Goal: Information Seeking & Learning: Learn about a topic

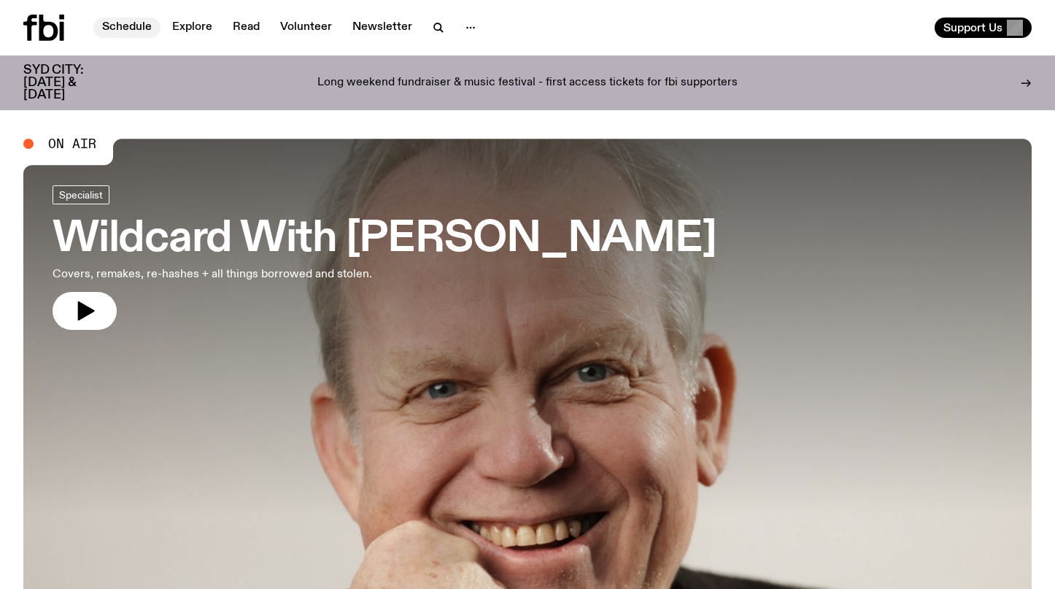
click at [129, 23] on link "Schedule" at bounding box center [126, 28] width 67 height 20
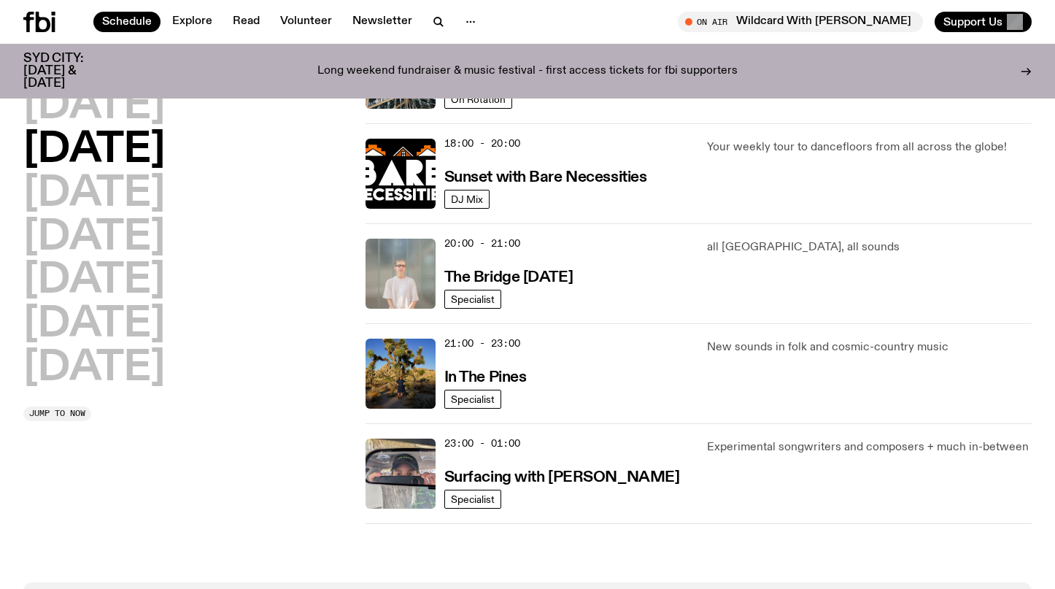
scroll to position [684, 0]
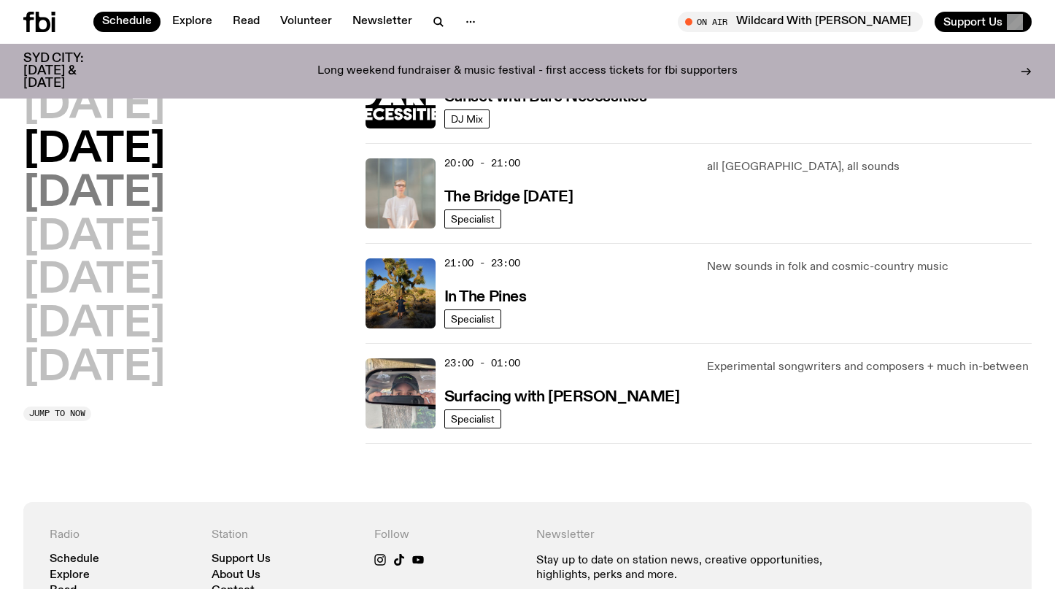
click at [155, 201] on h2 "[DATE]" at bounding box center [94, 194] width 142 height 41
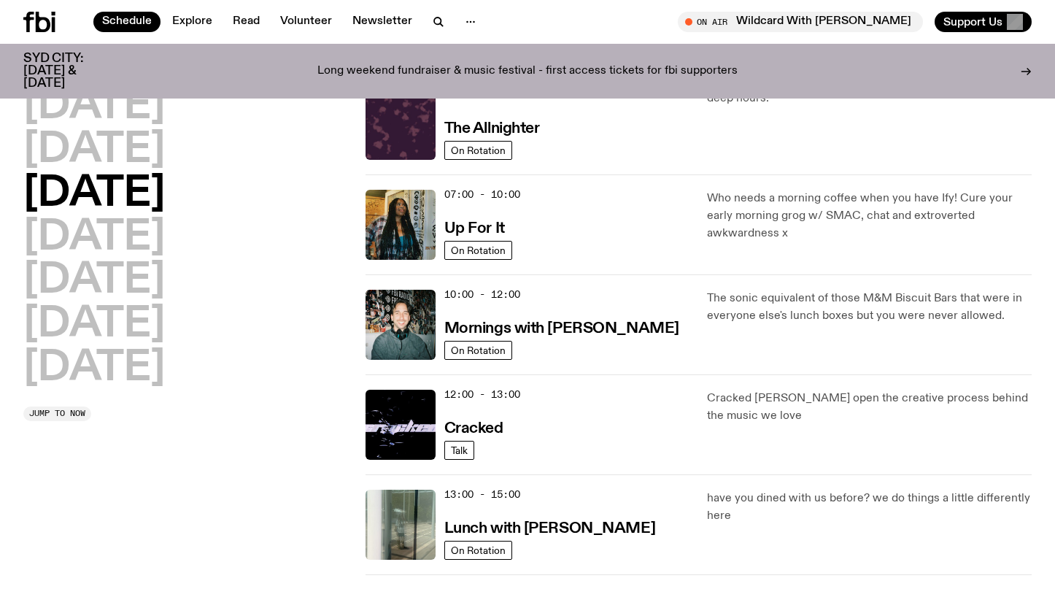
scroll to position [45, 0]
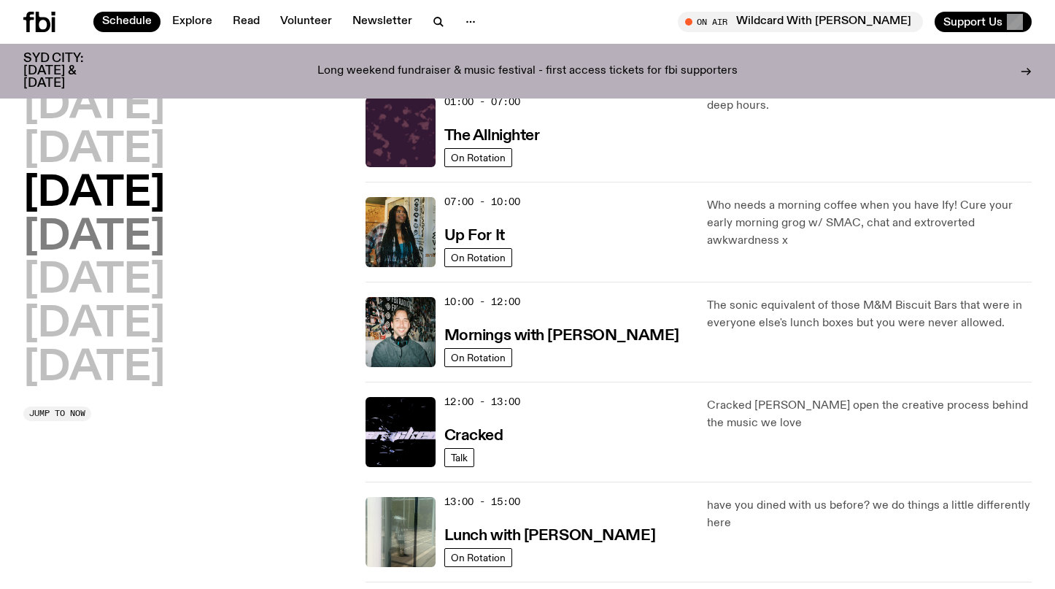
click at [104, 232] on h2 "[DATE]" at bounding box center [94, 238] width 142 height 41
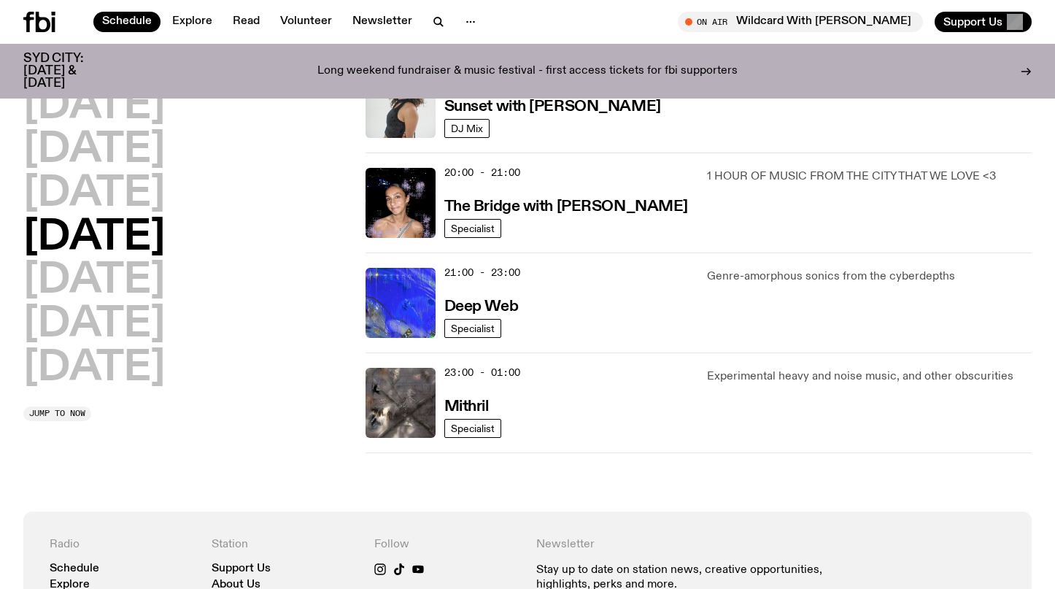
scroll to position [697, 0]
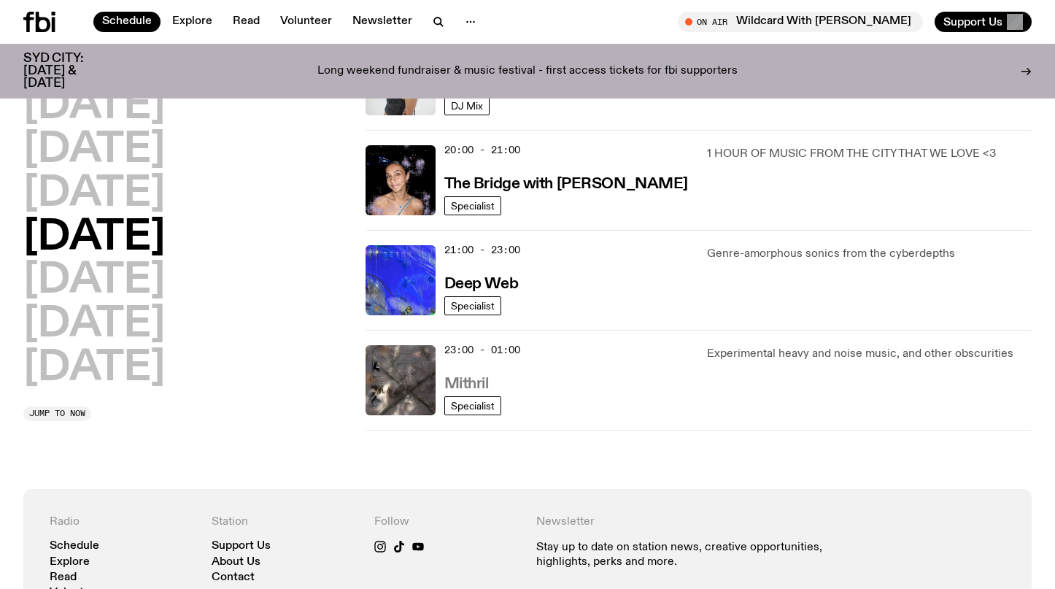
click at [469, 385] on h3 "Mithril" at bounding box center [467, 384] width 45 height 15
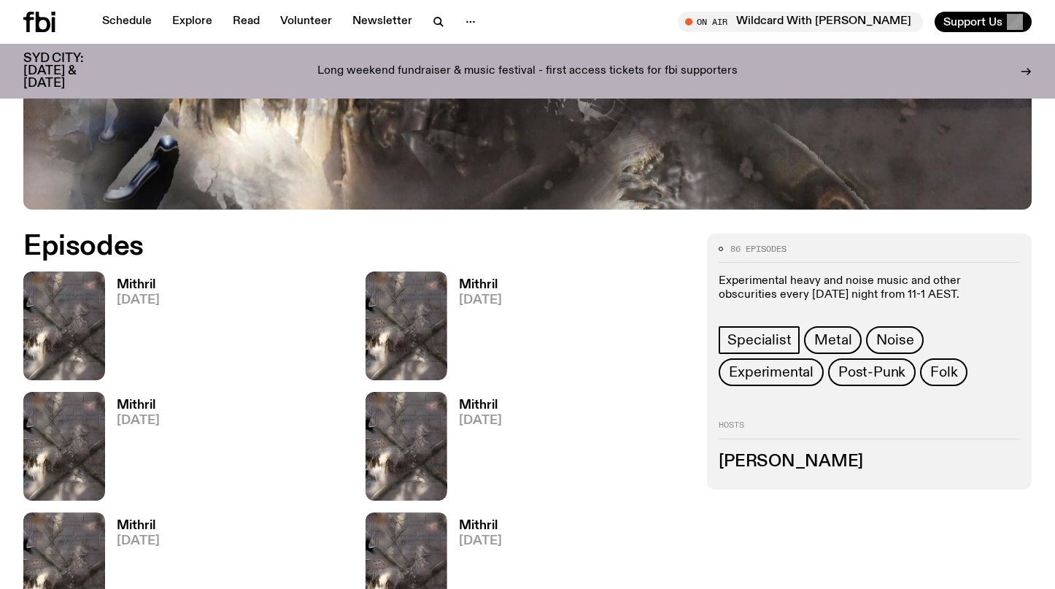
scroll to position [590, 0]
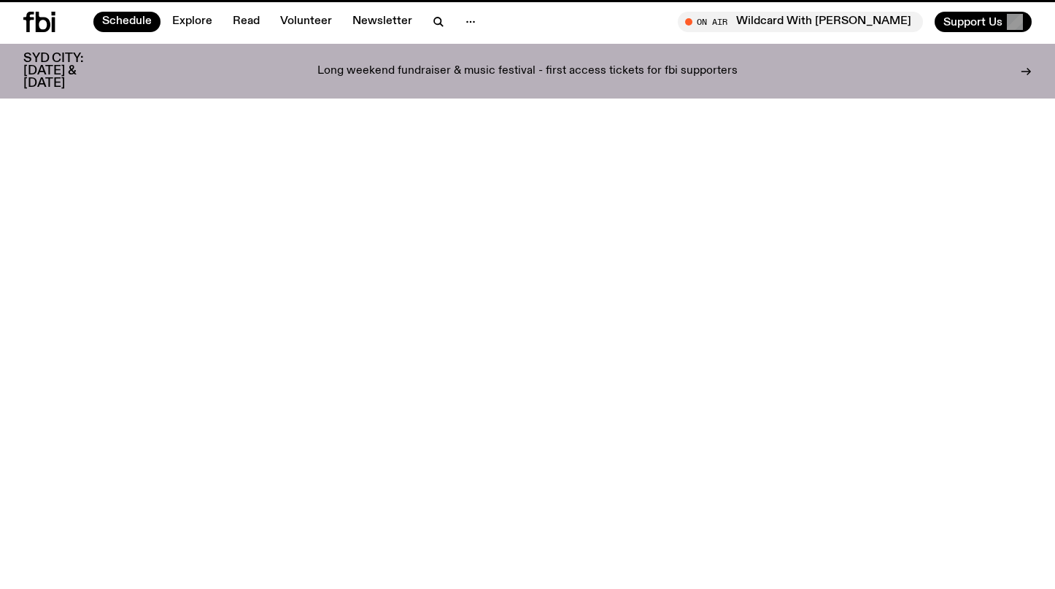
scroll to position [697, 0]
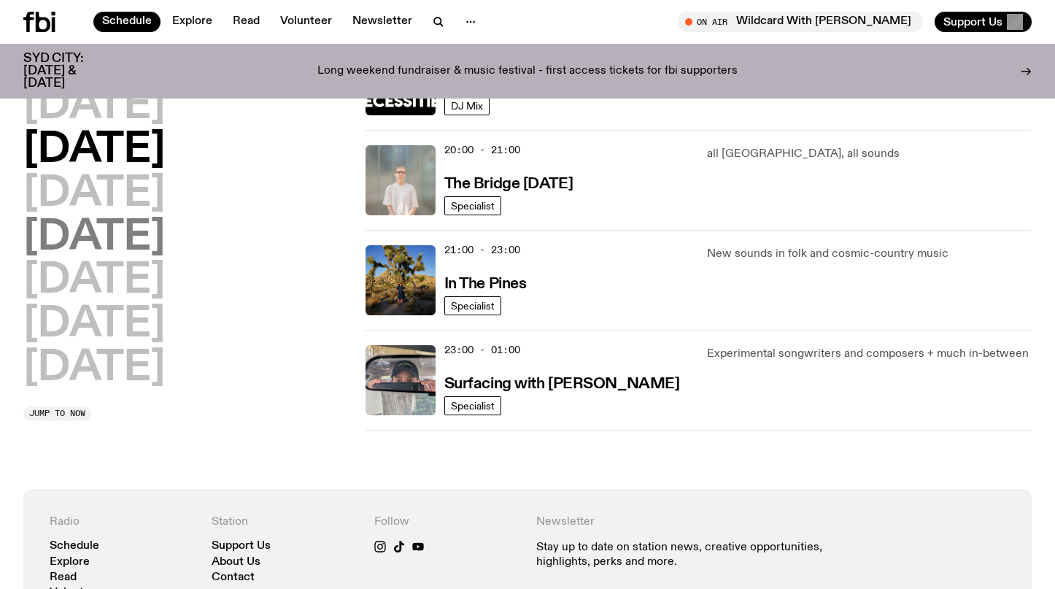
click at [165, 235] on h2 "[DATE]" at bounding box center [94, 238] width 142 height 41
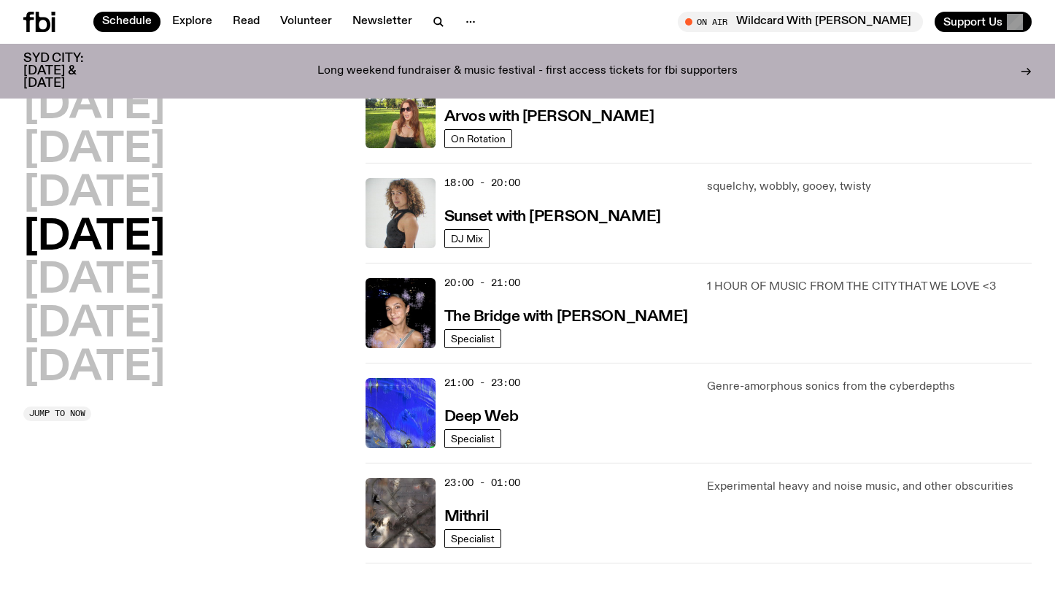
scroll to position [620, 0]
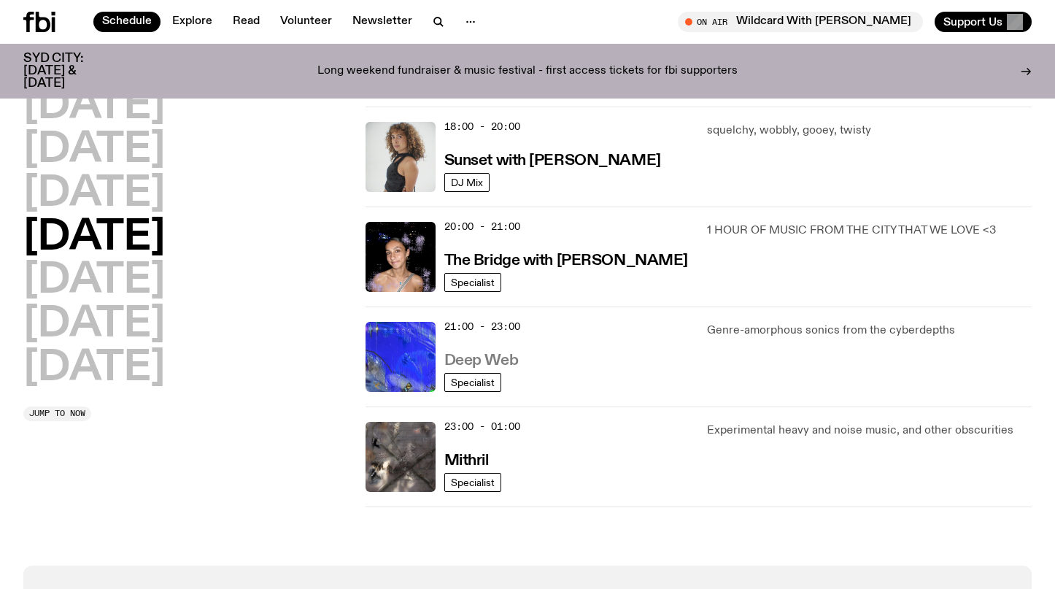
click at [500, 359] on h3 "Deep Web" at bounding box center [482, 360] width 74 height 15
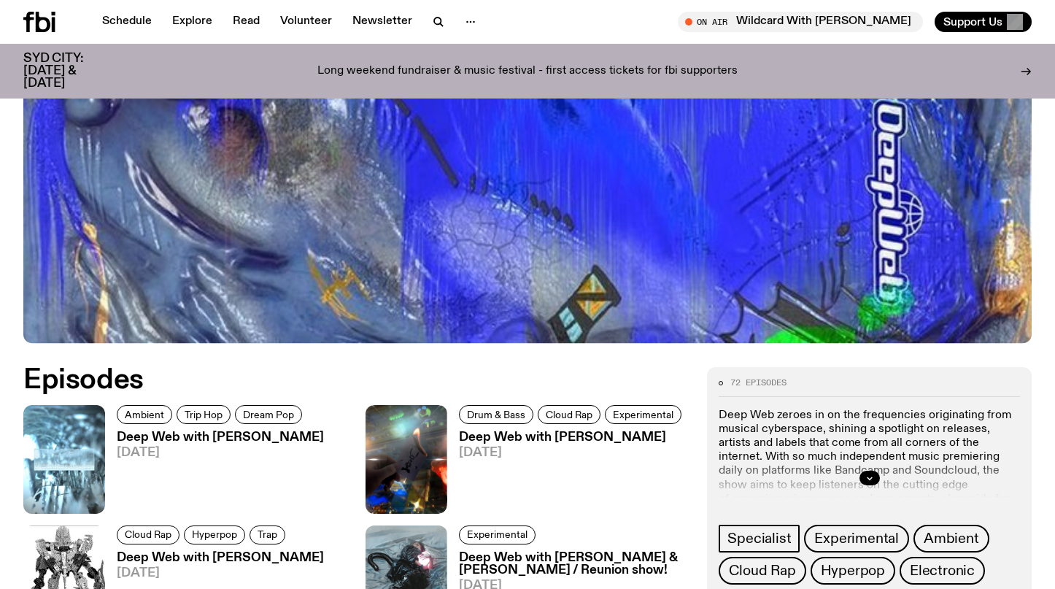
scroll to position [548, 0]
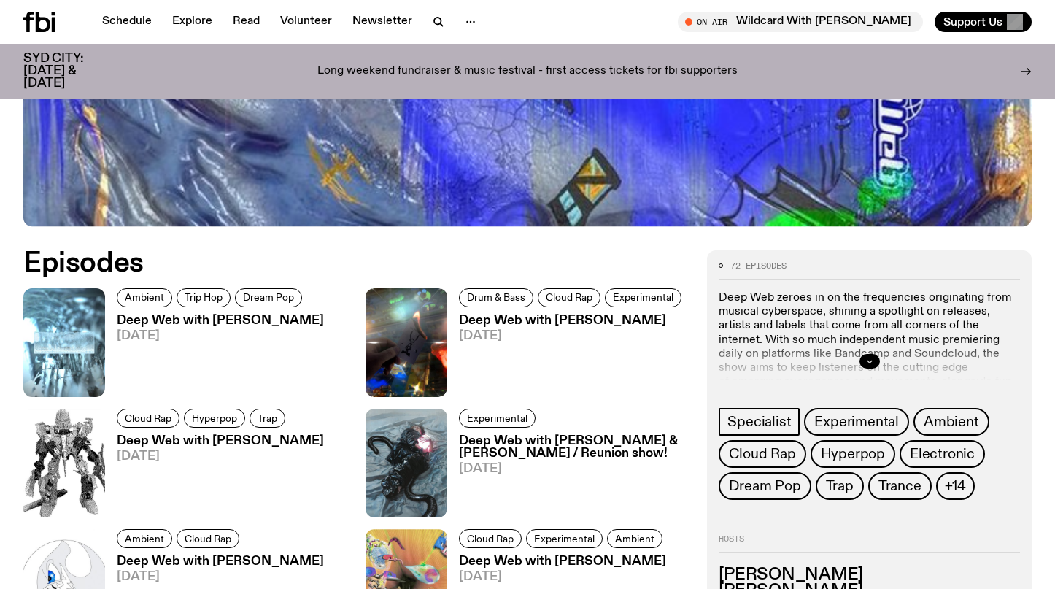
click at [874, 359] on button "button" at bounding box center [870, 361] width 20 height 15
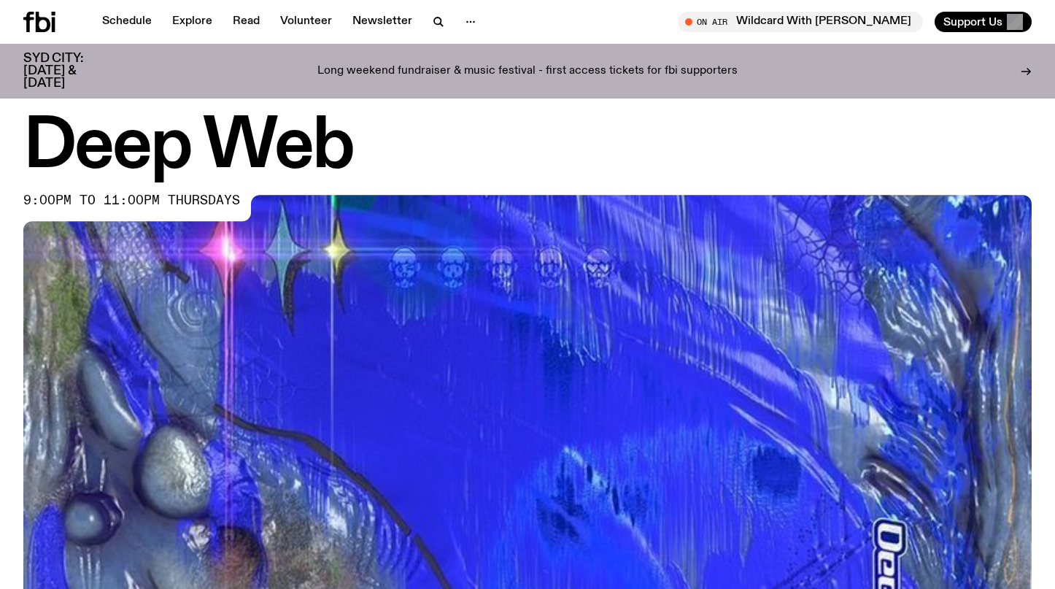
scroll to position [0, 0]
